Goal: Task Accomplishment & Management: Manage account settings

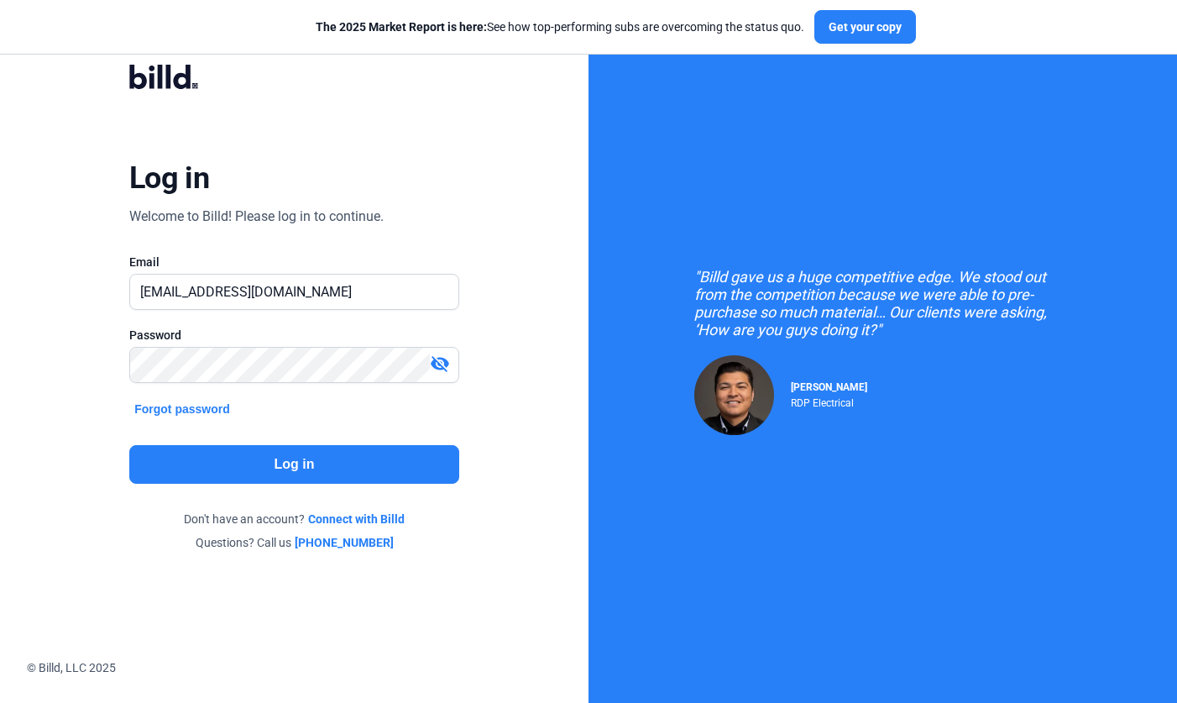
click at [335, 459] on button "Log in" at bounding box center [294, 464] width 330 height 39
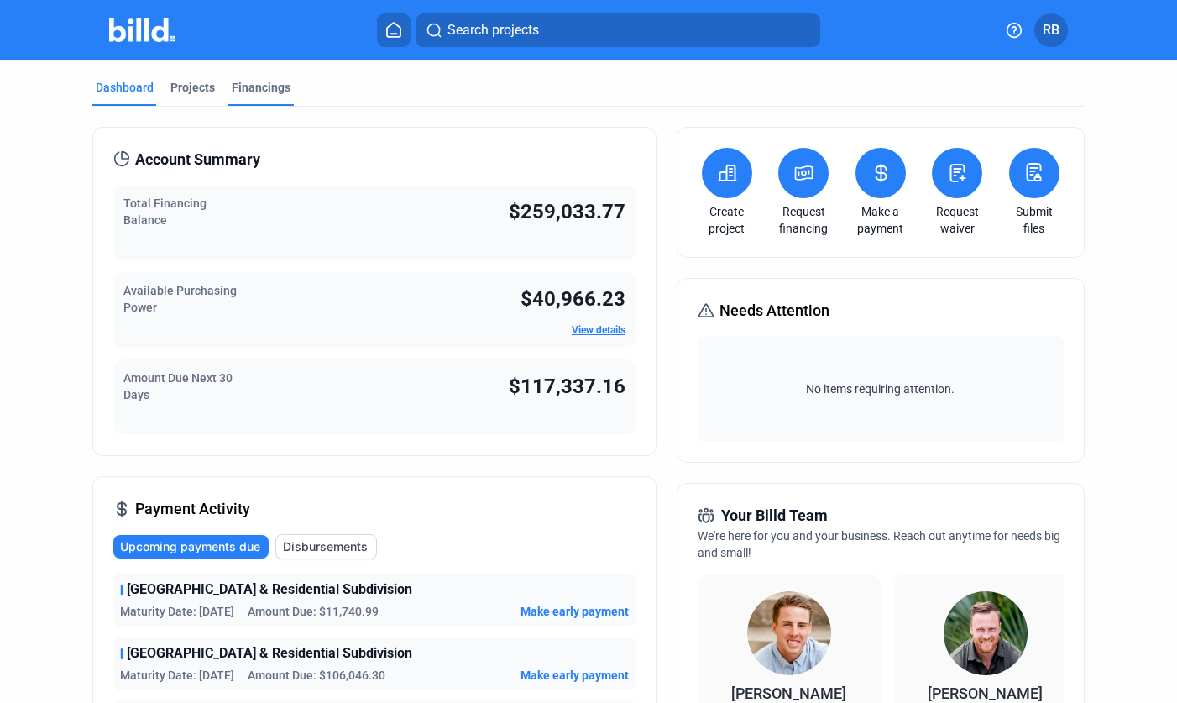
click at [265, 92] on div "Financings" at bounding box center [261, 87] width 59 height 17
